Goal: Task Accomplishment & Management: Complete application form

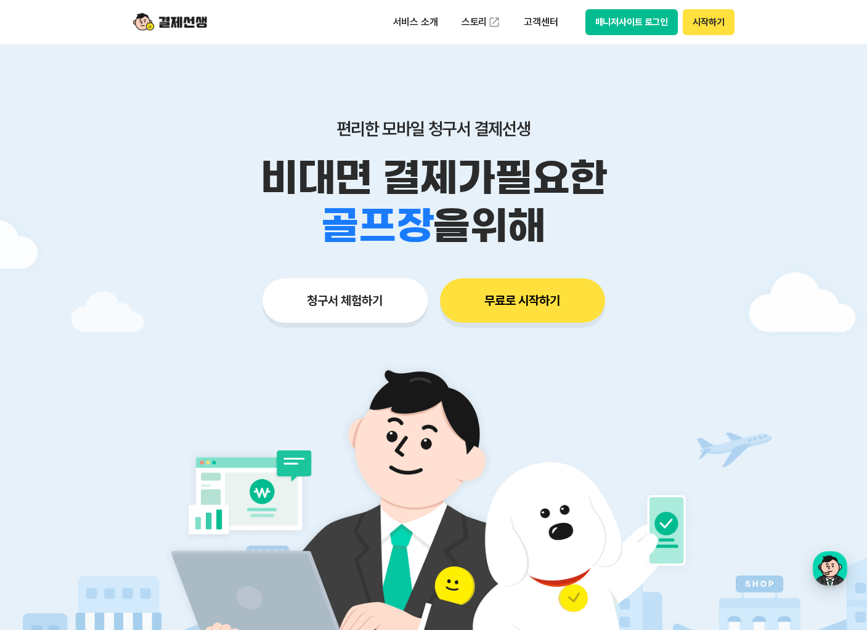
click at [553, 302] on button "무료로 시작하기" at bounding box center [522, 301] width 165 height 44
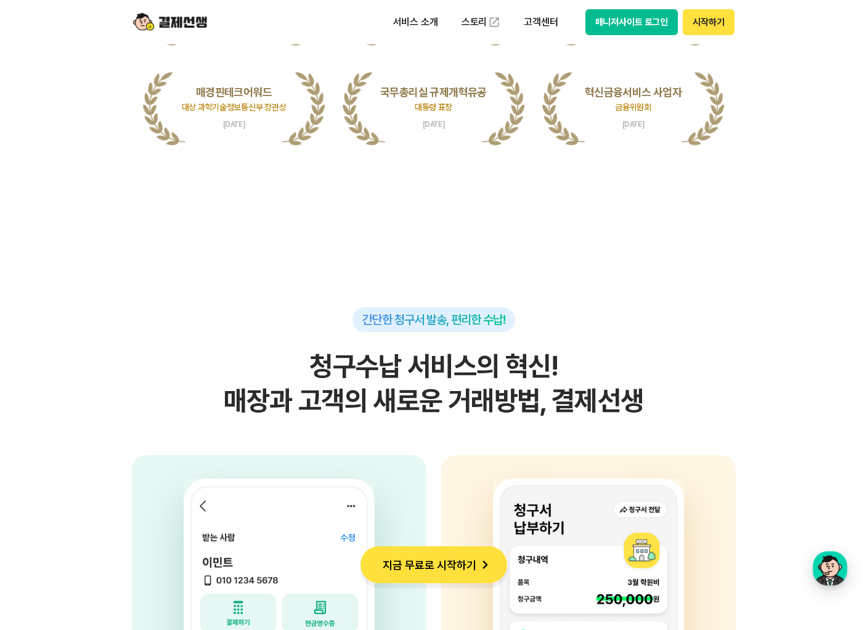
scroll to position [3127, 0]
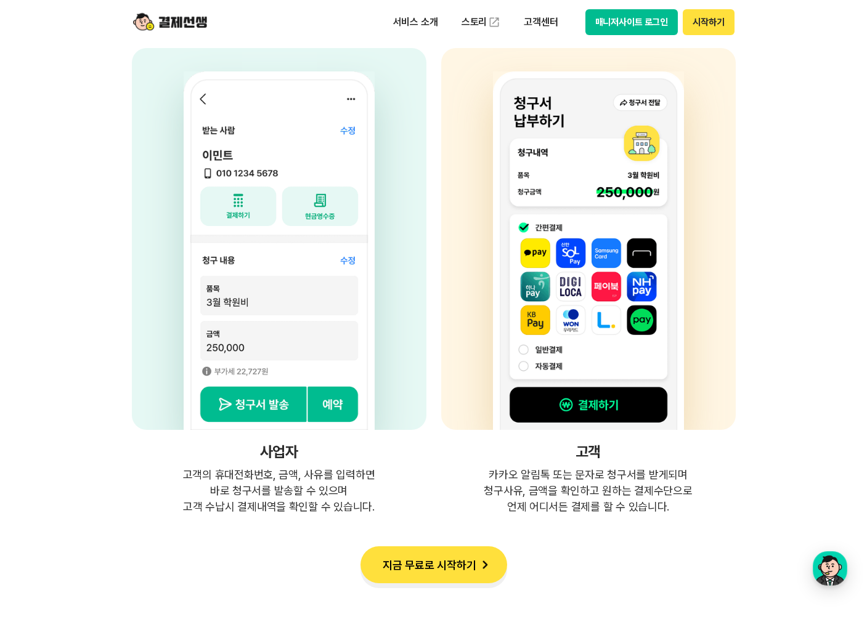
drag, startPoint x: 442, startPoint y: 448, endPoint x: 449, endPoint y: 448, distance: 7.4
click at [442, 448] on h4 "고객" at bounding box center [588, 452] width 295 height 15
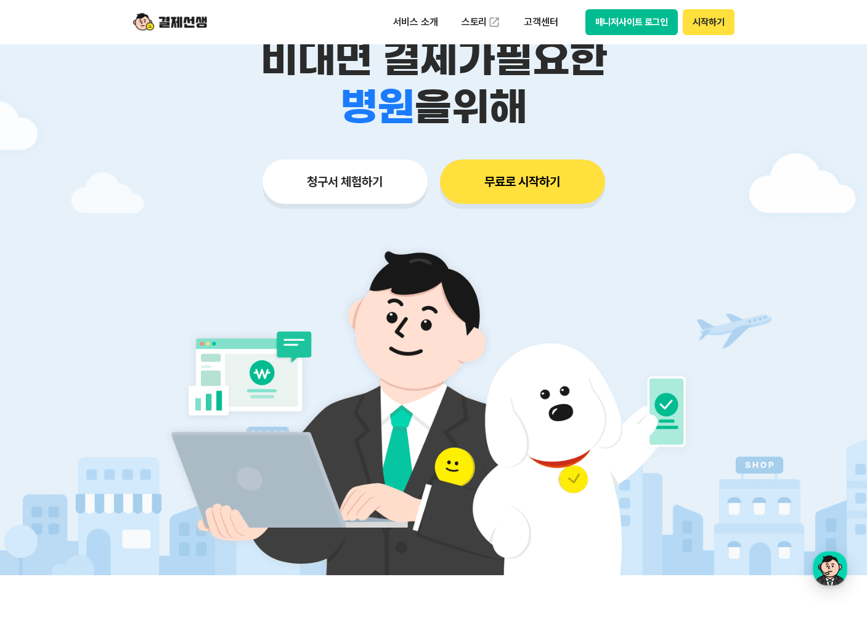
scroll to position [0, 0]
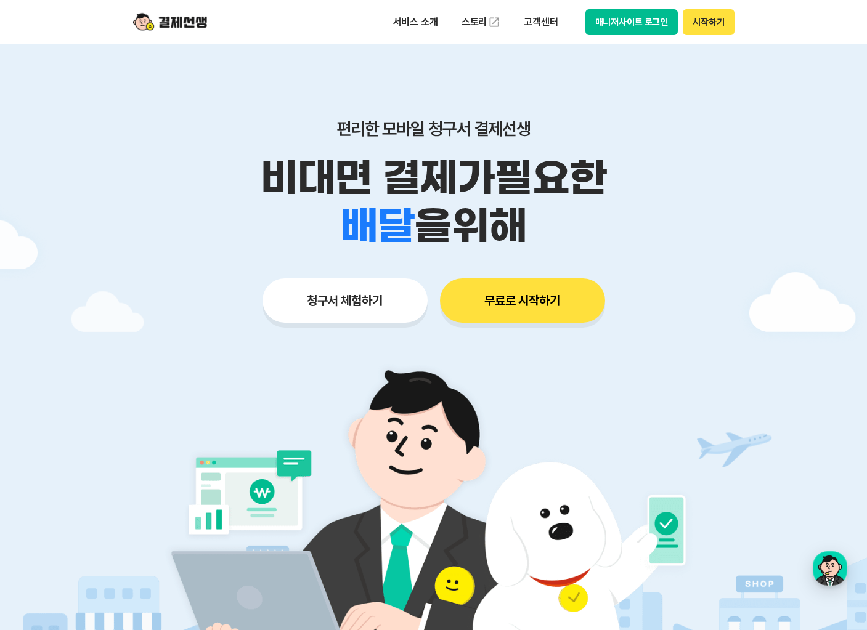
drag, startPoint x: 784, startPoint y: 158, endPoint x: 725, endPoint y: 144, distance: 60.7
click at [780, 152] on div at bounding box center [433, 369] width 867 height 650
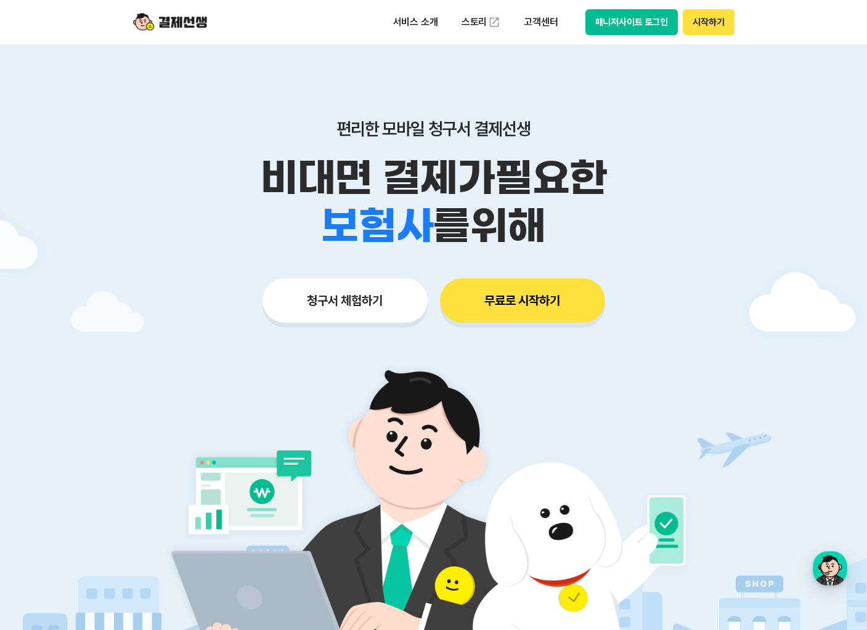
click at [366, 300] on button "청구서 체험하기" at bounding box center [345, 301] width 165 height 44
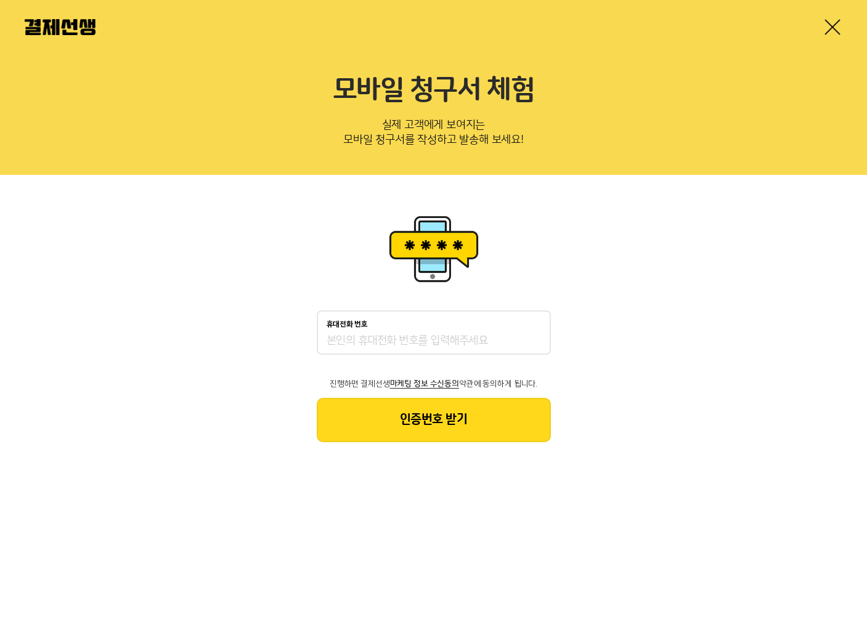
click at [412, 325] on div "휴대전화 번호" at bounding box center [434, 324] width 214 height 9
click at [412, 334] on input "휴대전화 번호" at bounding box center [434, 341] width 214 height 15
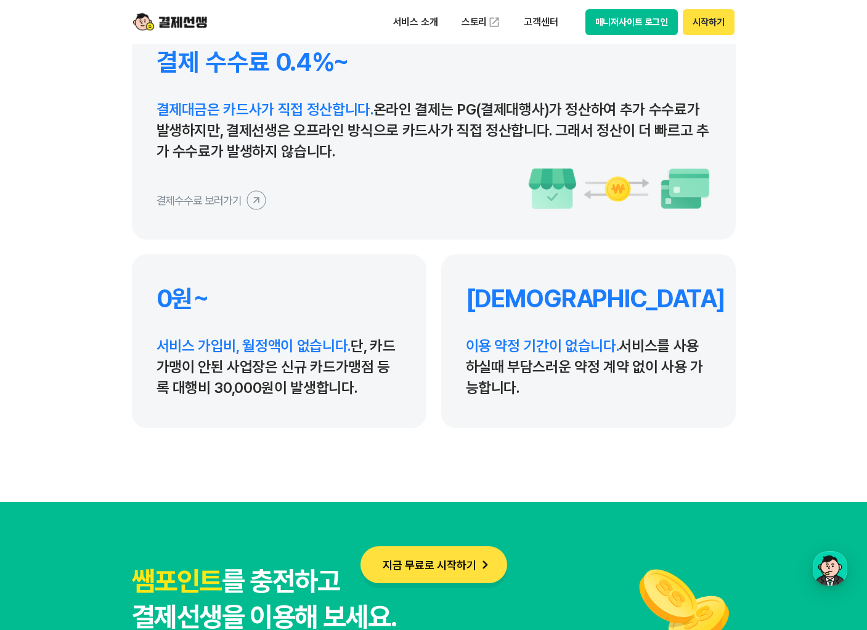
scroll to position [5464, 0]
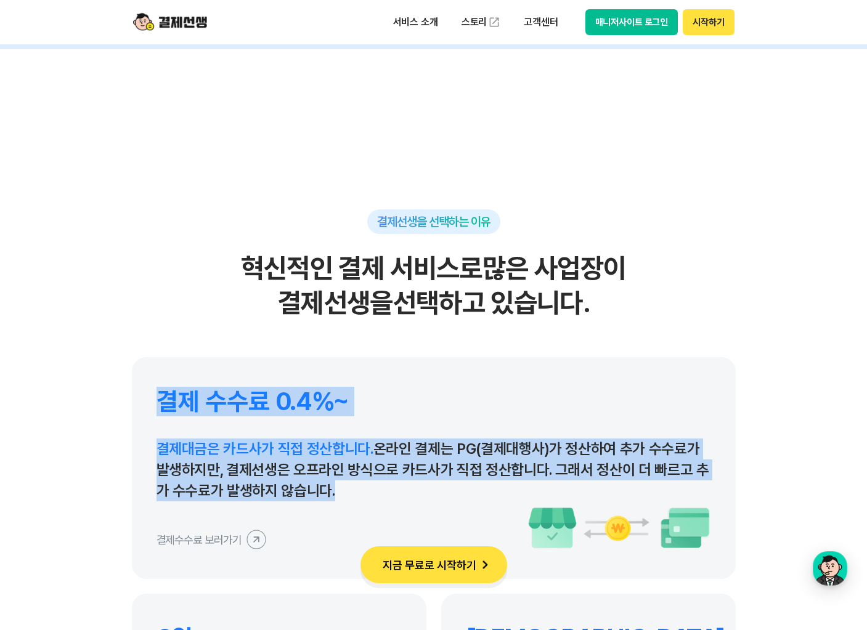
drag, startPoint x: 478, startPoint y: 513, endPoint x: 325, endPoint y: 348, distance: 225.4
click at [325, 348] on div "결제선생을 선택하는 이유 혁신적인 결제 서비스로 많은 사업장이 결제선생을 선택하고 있습니다. 결제 수수료 0.4%~ 결제대금은 카드사가 직접 …" at bounding box center [434, 489] width 604 height 558
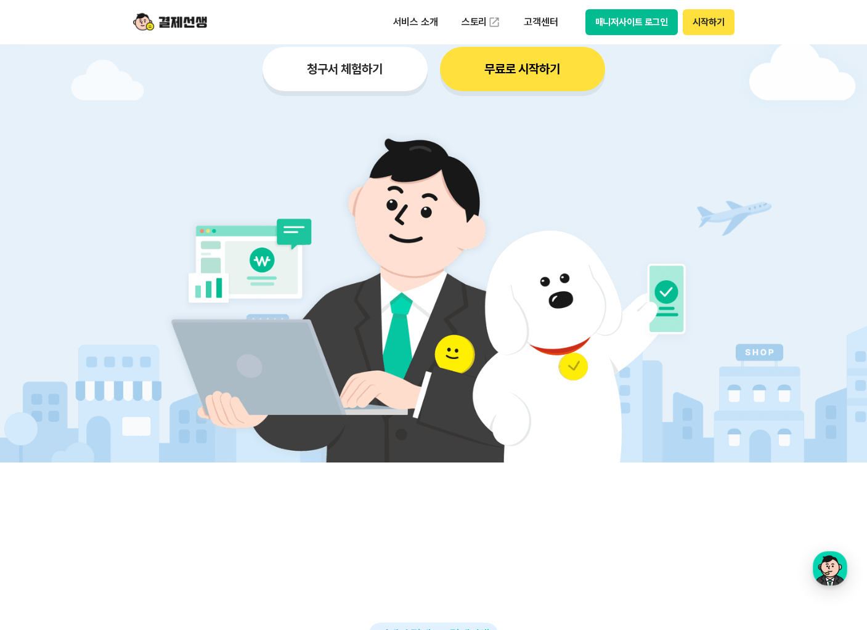
scroll to position [218, 0]
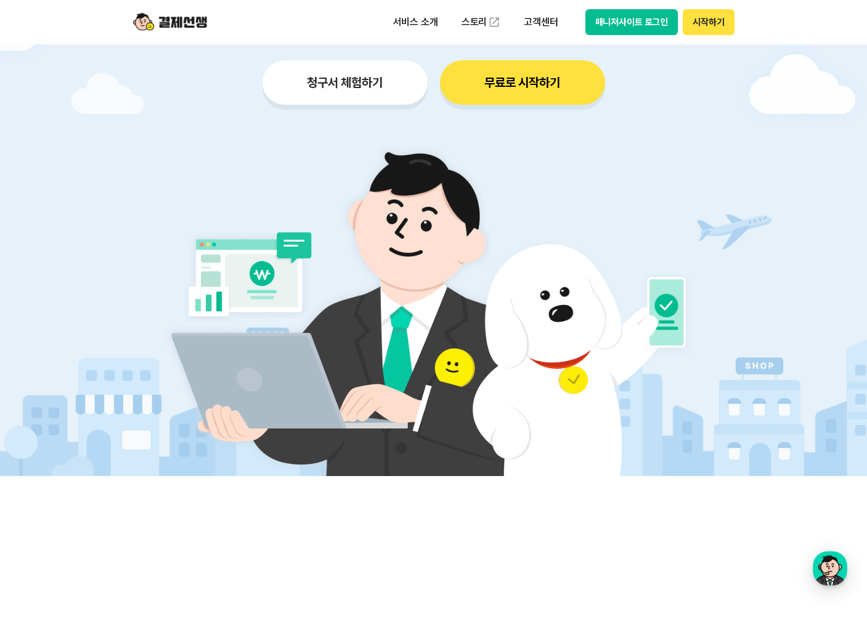
click at [466, 410] on img at bounding box center [433, 304] width 576 height 346
